Goal: Task Accomplishment & Management: Manage account settings

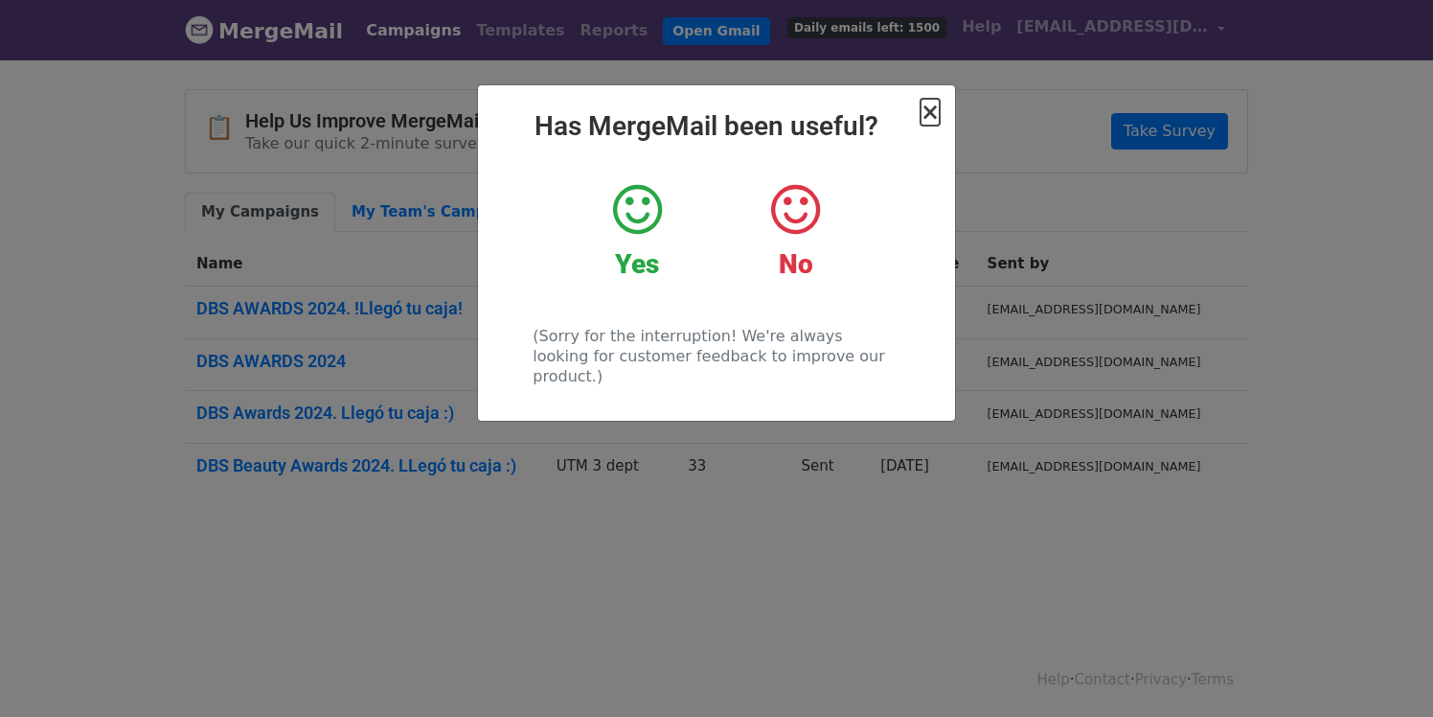
click at [930, 106] on span "×" at bounding box center [930, 112] width 19 height 27
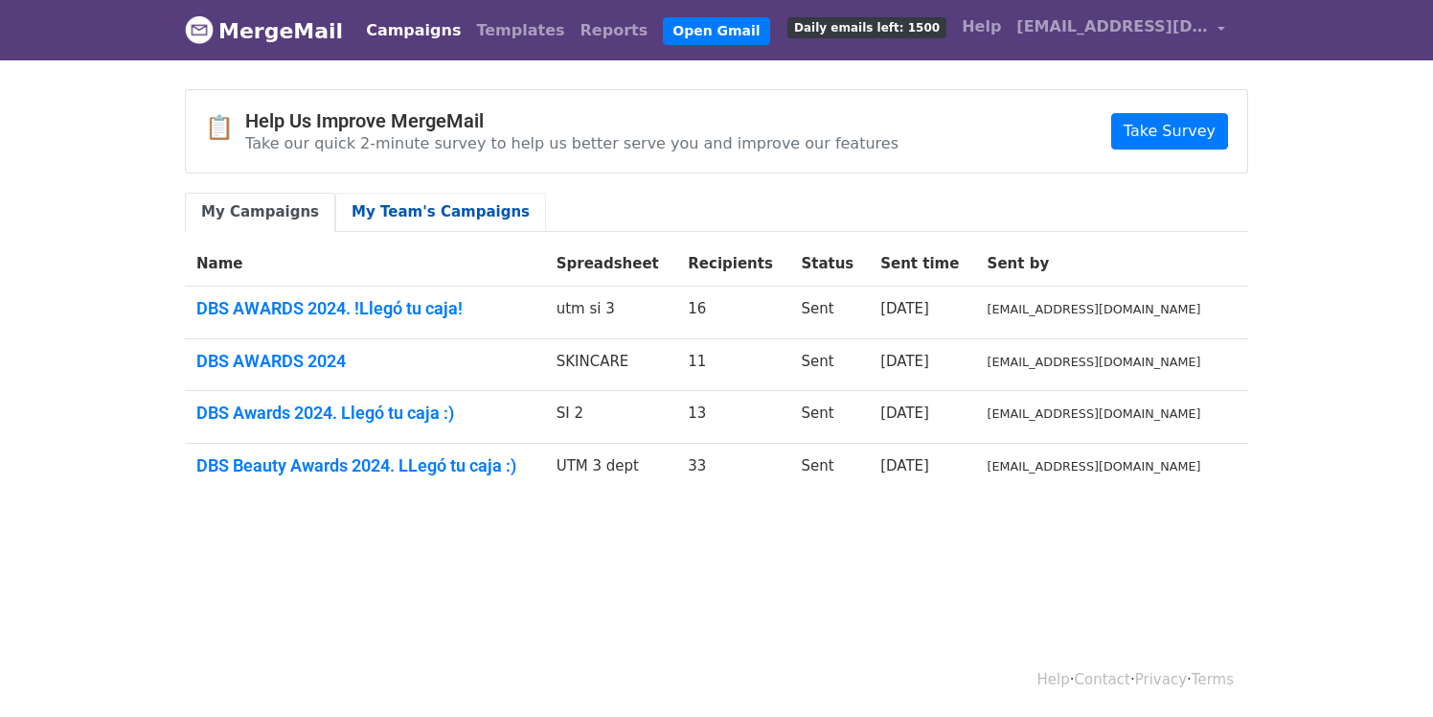
click at [433, 212] on link "My Team's Campaigns" at bounding box center [440, 212] width 211 height 39
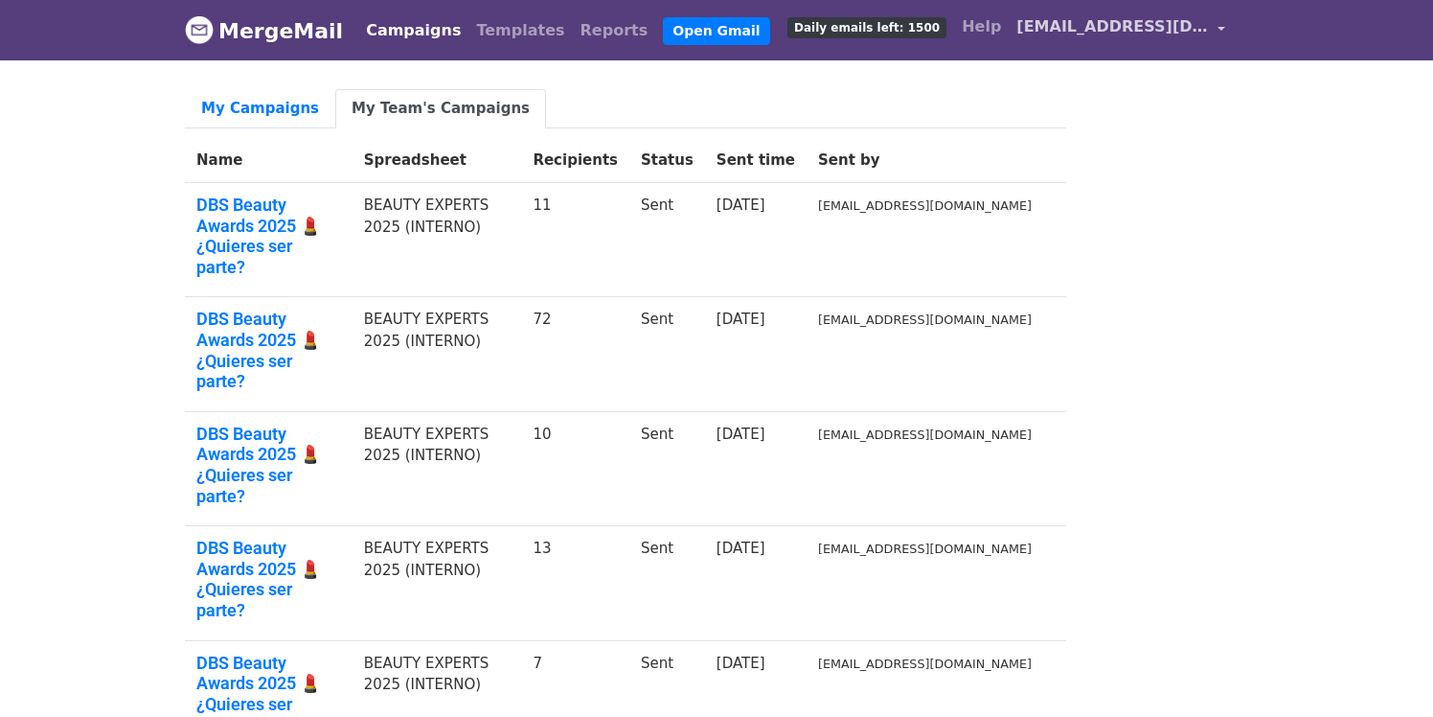
click at [1207, 26] on span "[EMAIL_ADDRESS][DOMAIN_NAME]" at bounding box center [1113, 26] width 192 height 23
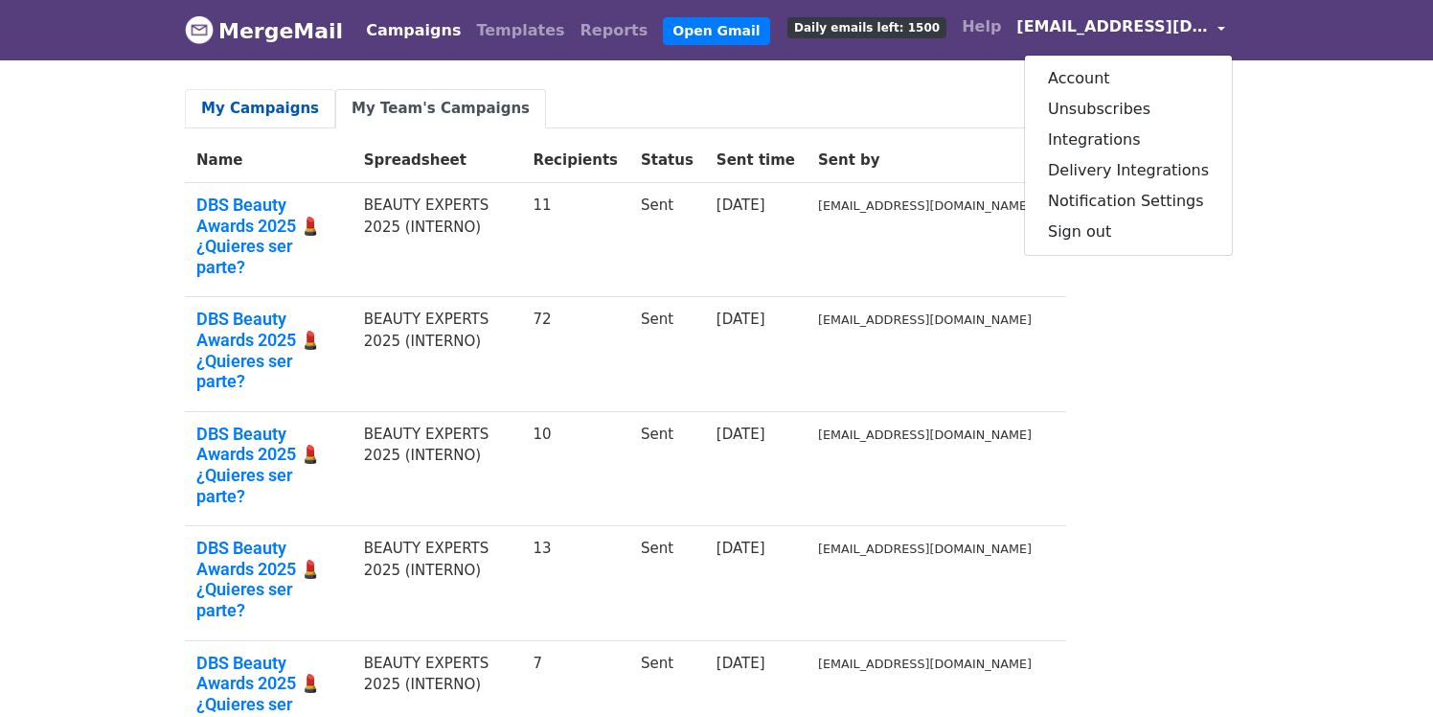
click at [249, 112] on link "My Campaigns" at bounding box center [260, 108] width 150 height 39
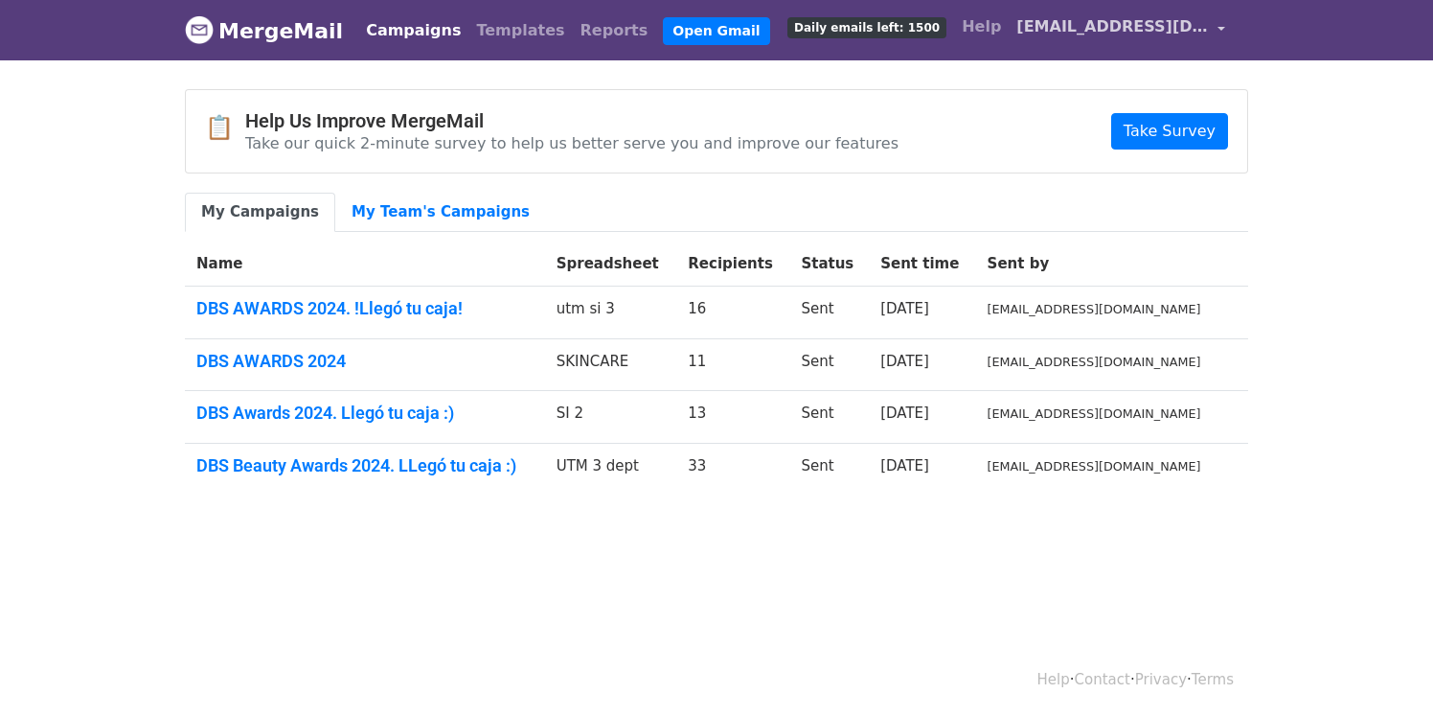
click at [1218, 23] on link "[EMAIL_ADDRESS][DOMAIN_NAME]" at bounding box center [1121, 30] width 224 height 45
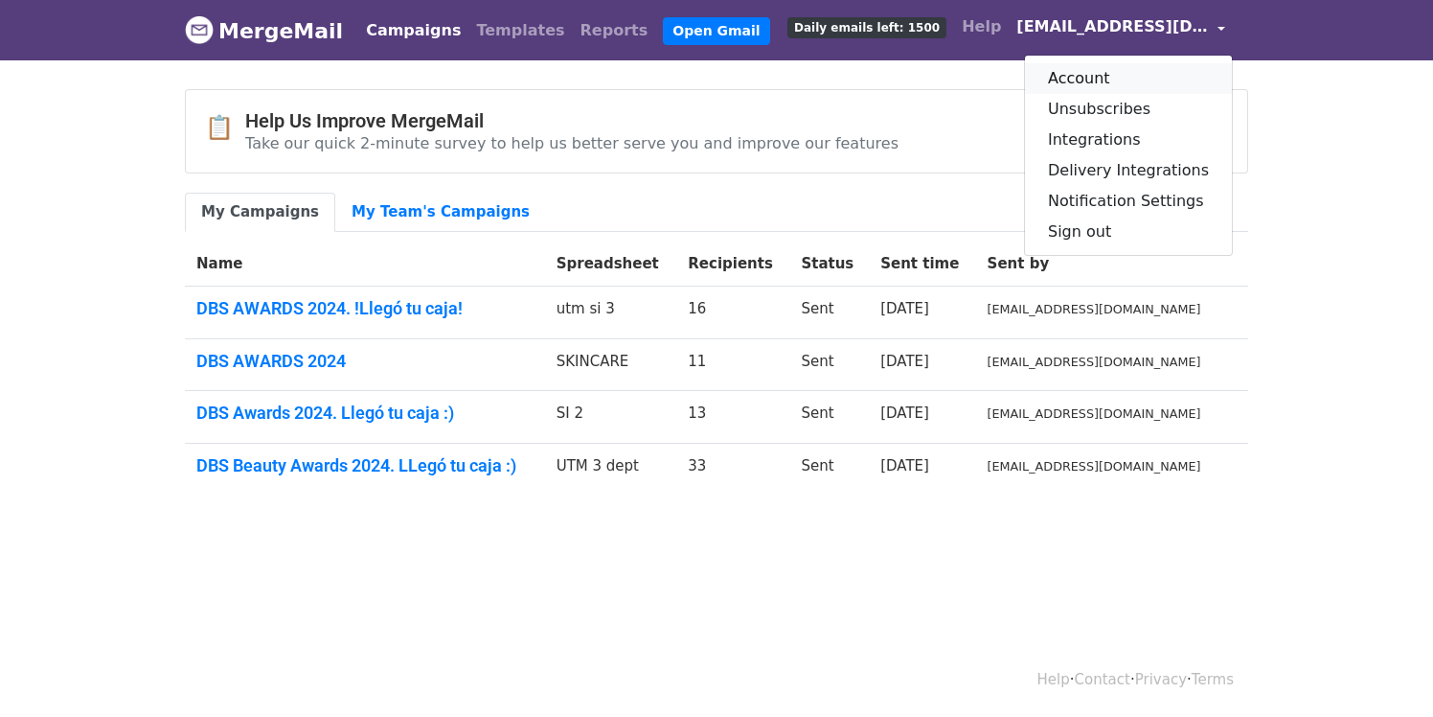
click at [1129, 86] on link "Account" at bounding box center [1128, 78] width 207 height 31
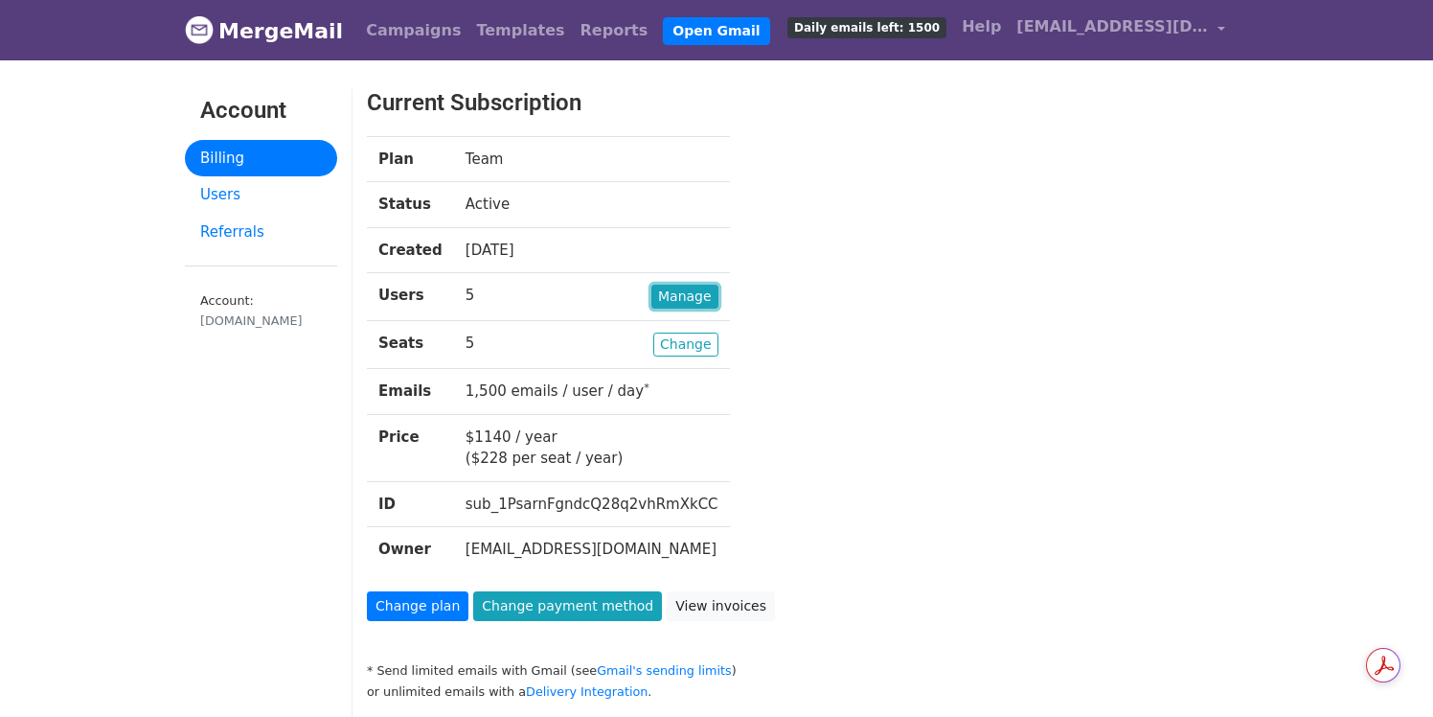
click at [660, 301] on link "Manage" at bounding box center [685, 297] width 67 height 24
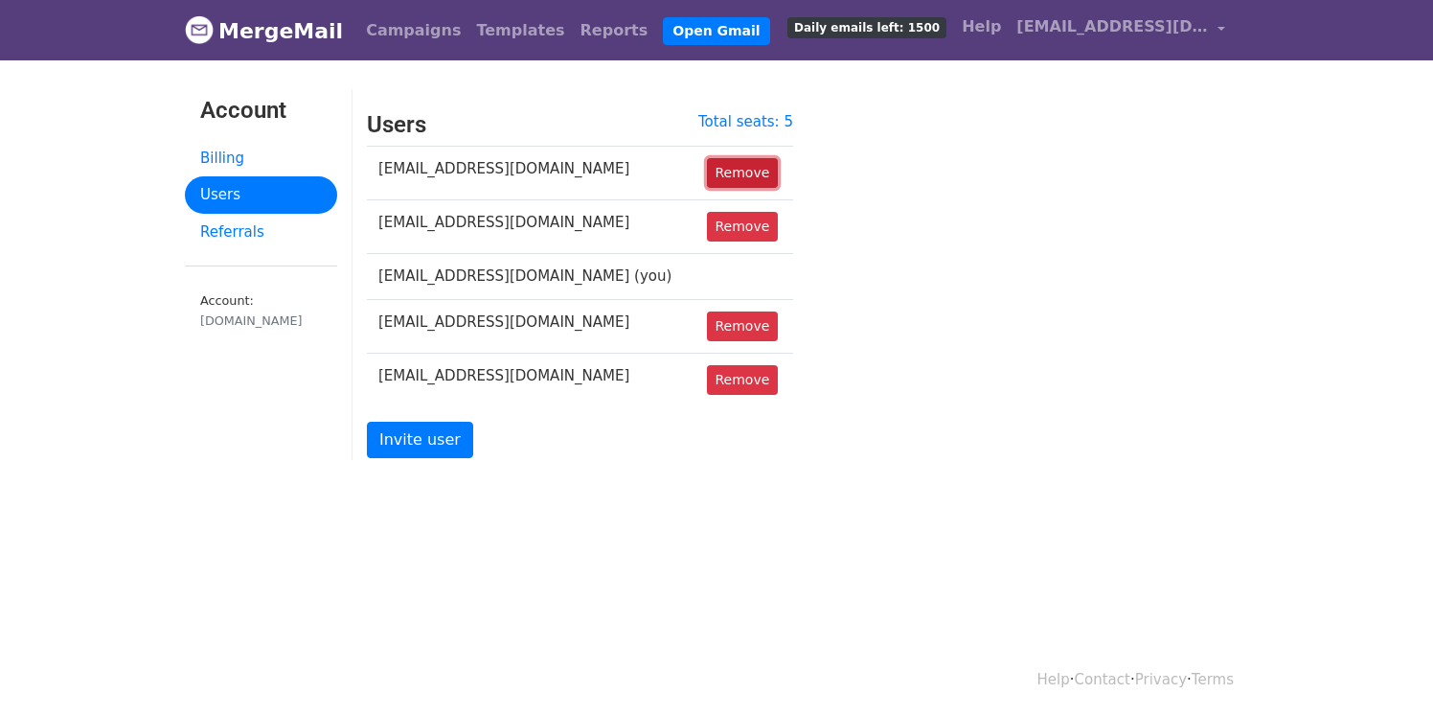
click at [731, 169] on link "Remove" at bounding box center [743, 173] width 72 height 30
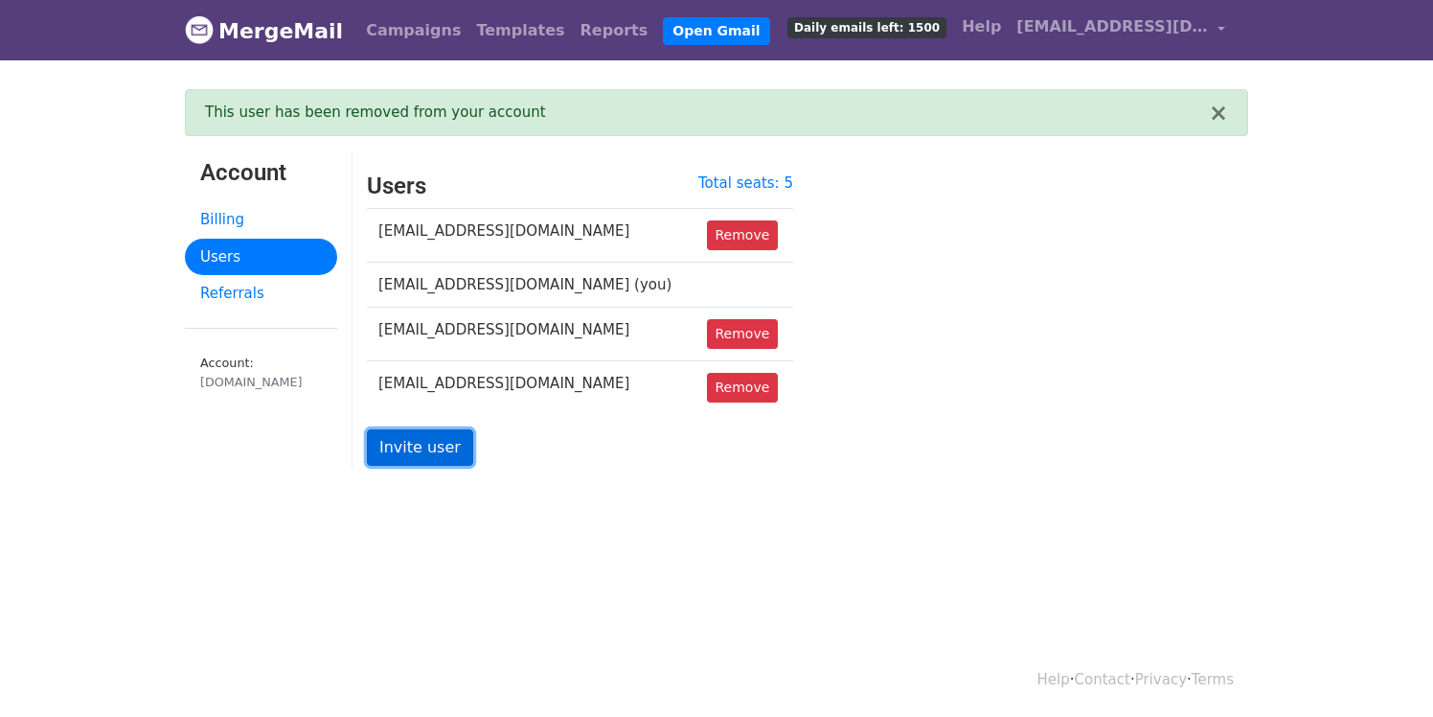
click at [409, 453] on link "Invite user" at bounding box center [420, 447] width 106 height 36
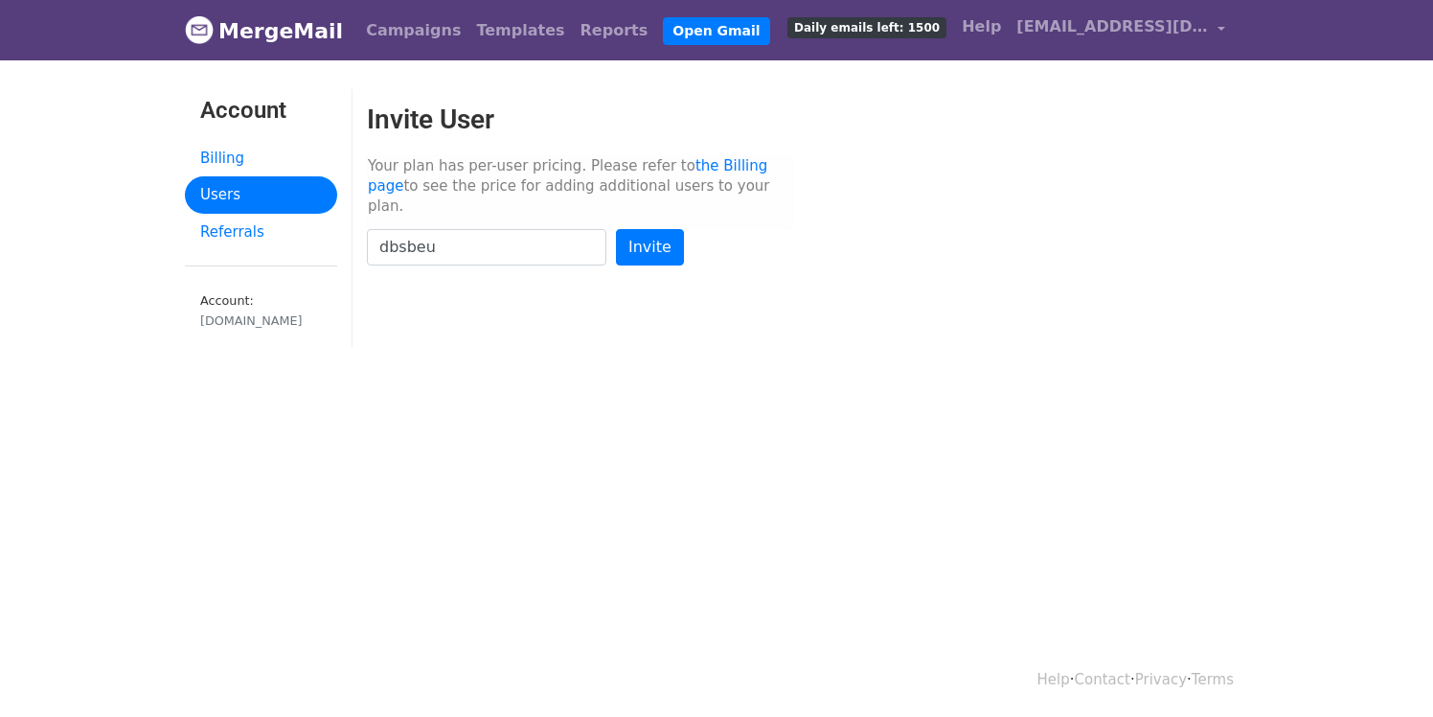
click at [616, 229] on input "Invite" at bounding box center [650, 247] width 68 height 36
type input "dbsbea"
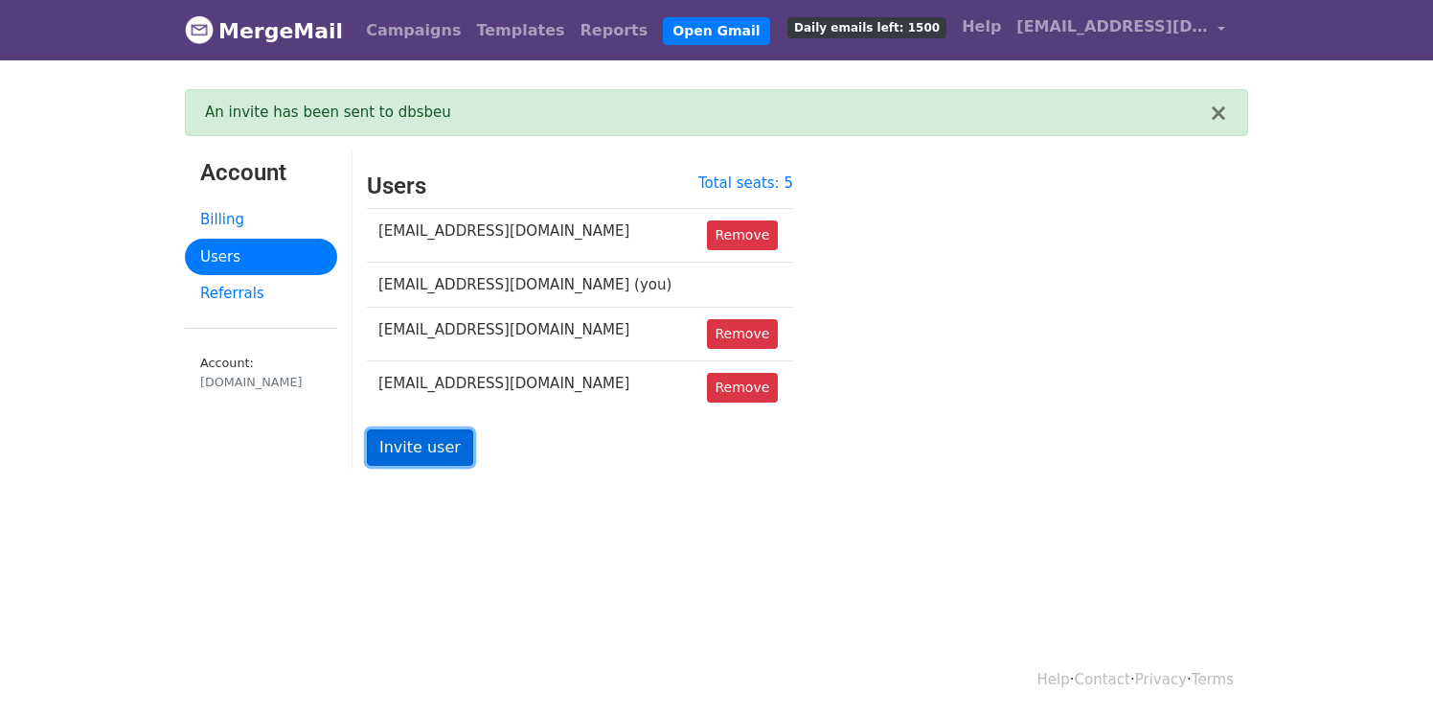
click at [429, 446] on link "Invite user" at bounding box center [420, 447] width 106 height 36
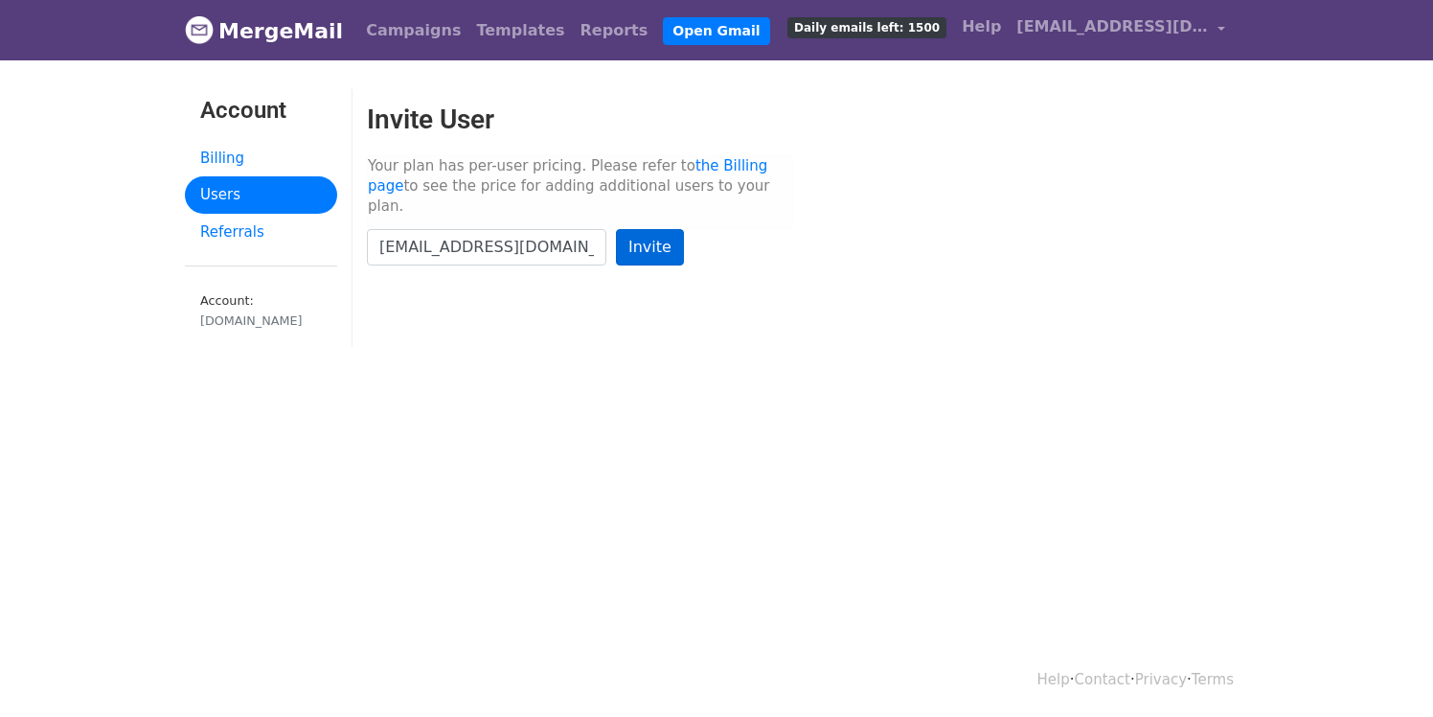
type input "dbsbeautyawards@mycommunity.cl"
click at [651, 229] on input "Invite" at bounding box center [650, 247] width 68 height 36
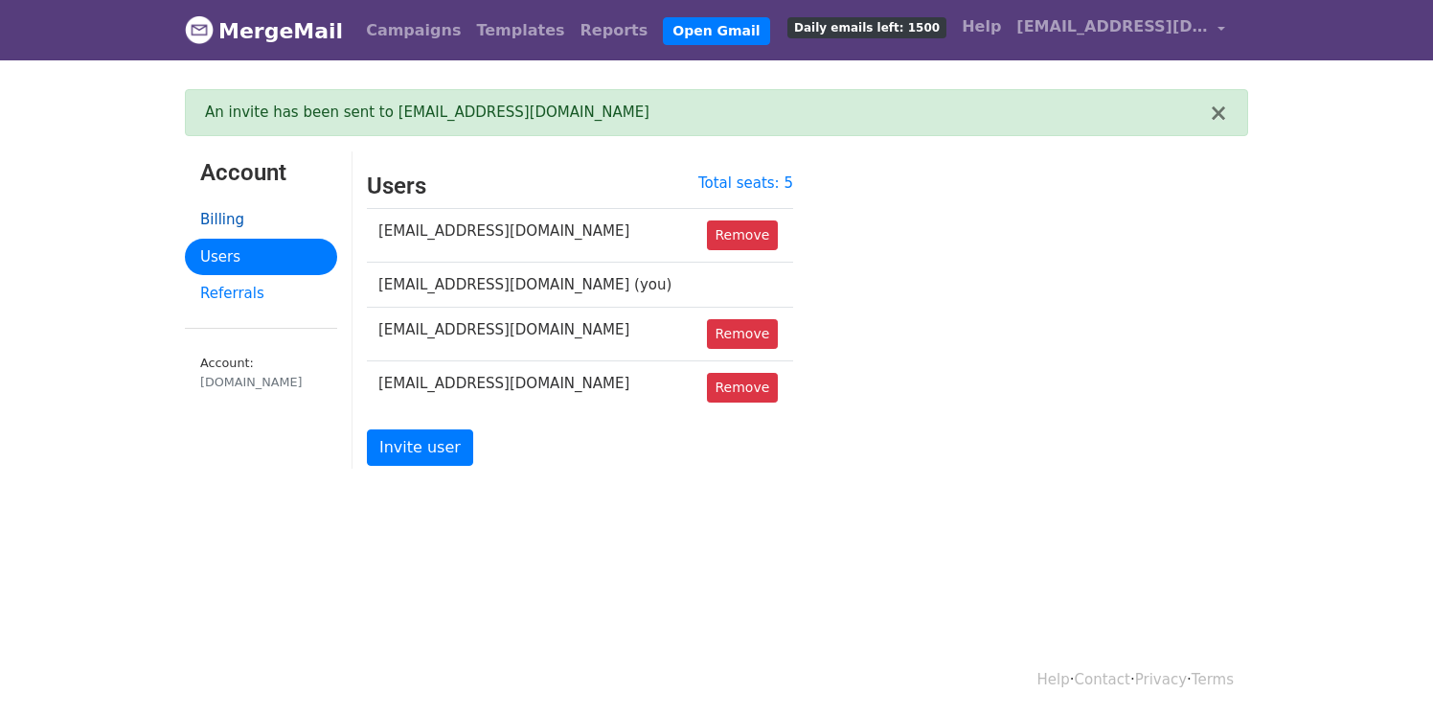
click at [218, 220] on link "Billing" at bounding box center [261, 219] width 152 height 37
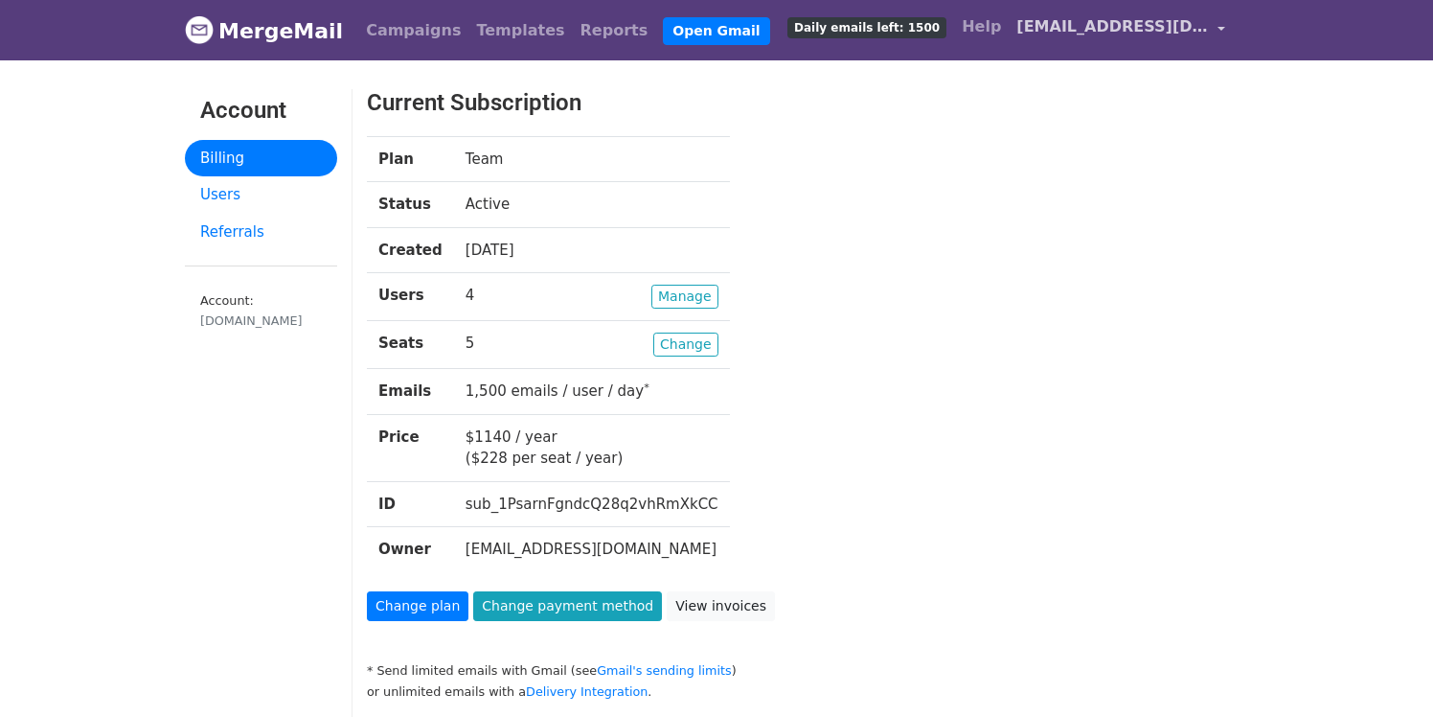
click at [1220, 30] on link "[EMAIL_ADDRESS][DOMAIN_NAME]" at bounding box center [1121, 30] width 224 height 45
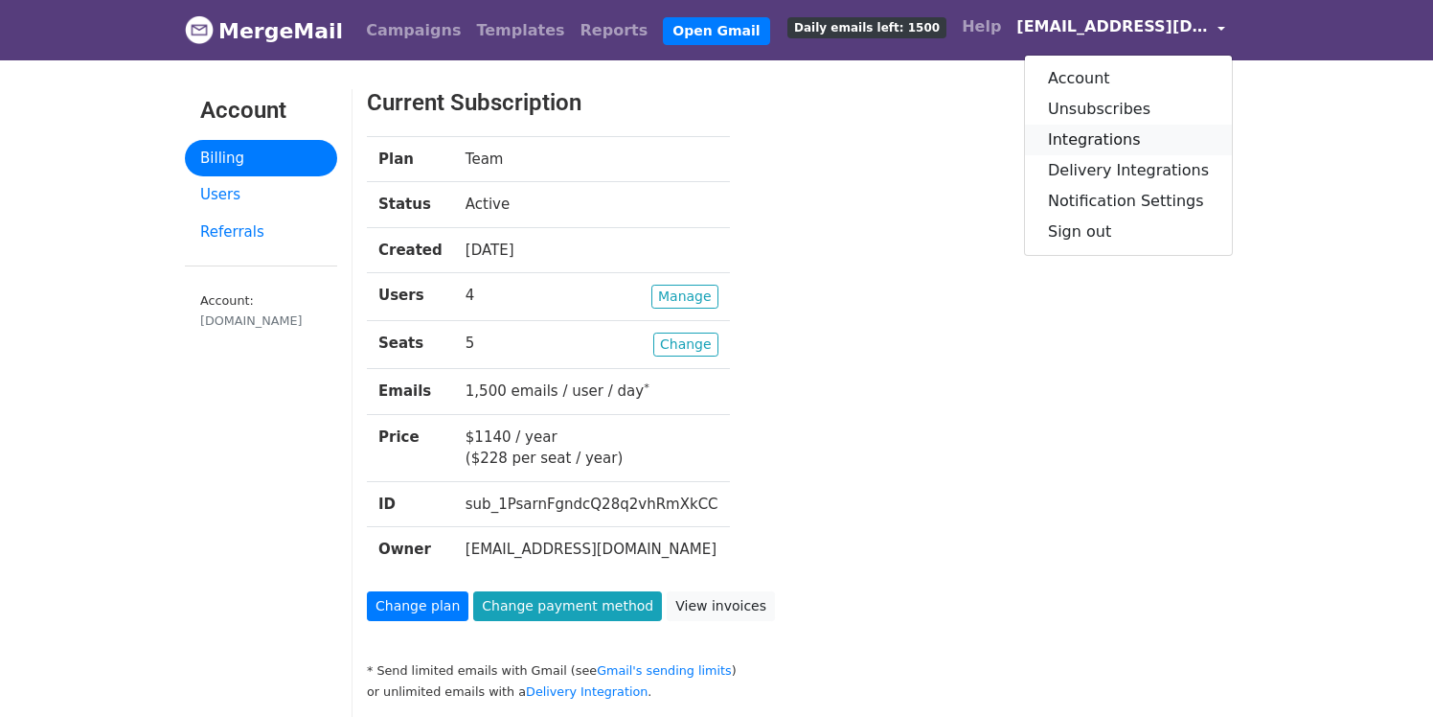
click at [1122, 144] on link "Integrations" at bounding box center [1128, 140] width 207 height 31
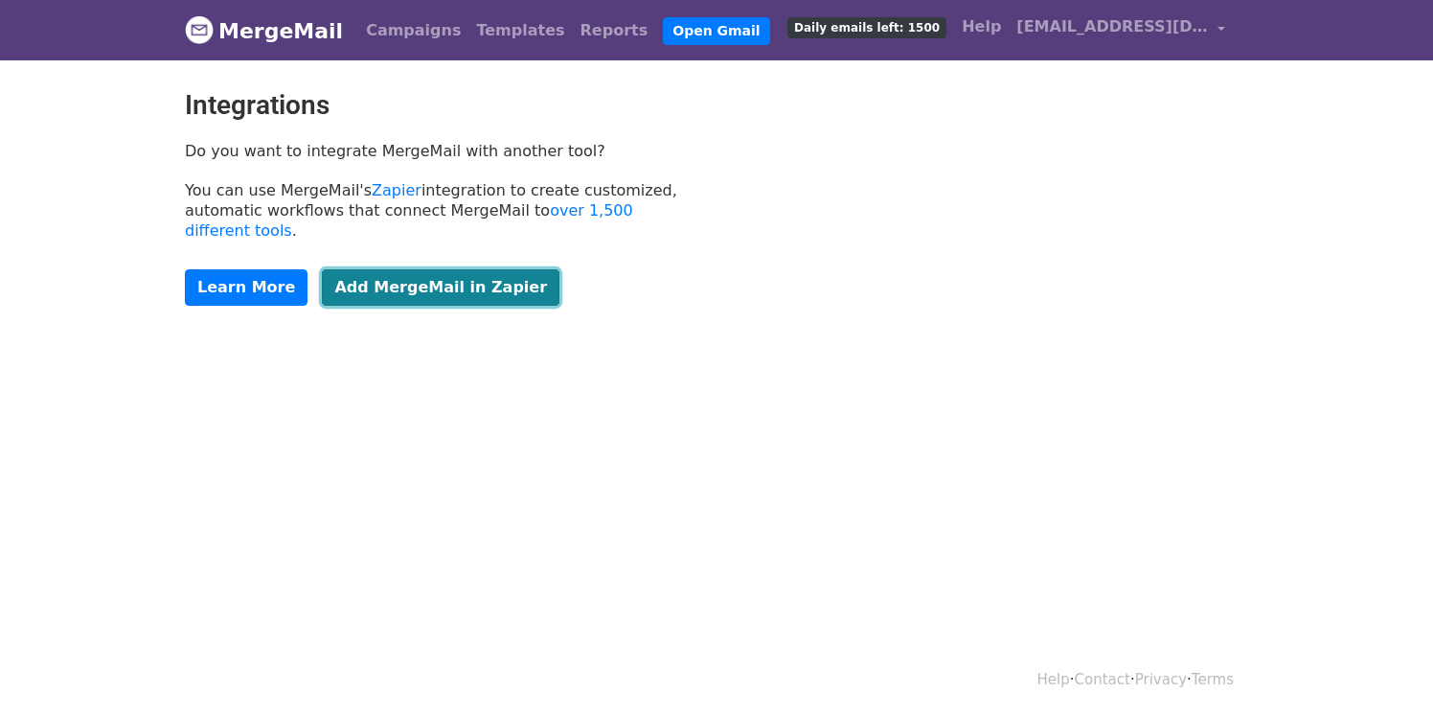
click at [366, 269] on link "Add MergeMail in Zapier" at bounding box center [441, 287] width 238 height 36
